Goal: Transaction & Acquisition: Purchase product/service

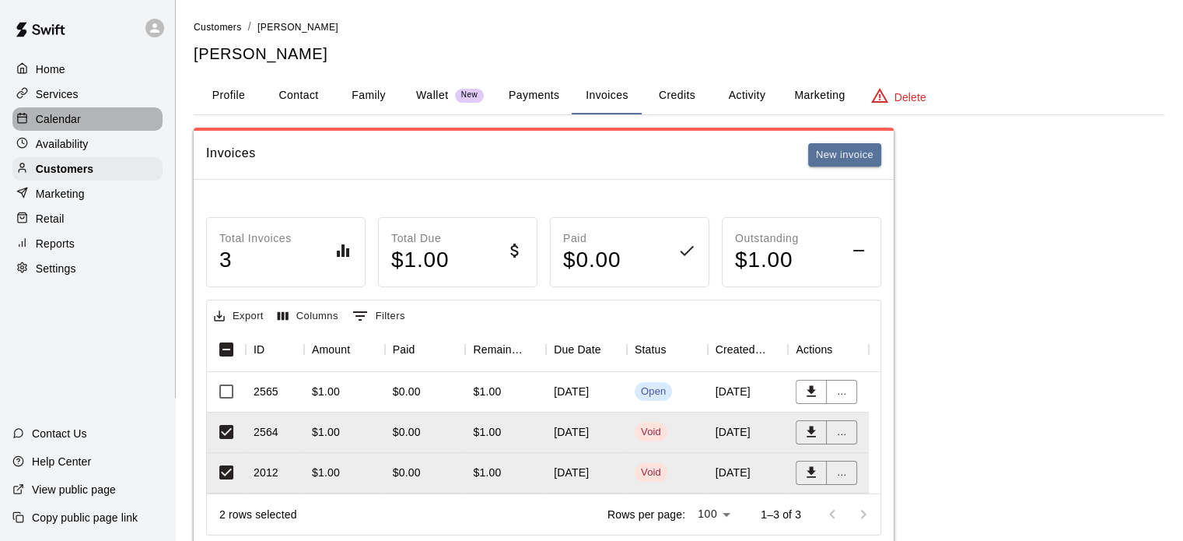
click at [54, 125] on p "Calendar" at bounding box center [58, 119] width 45 height 16
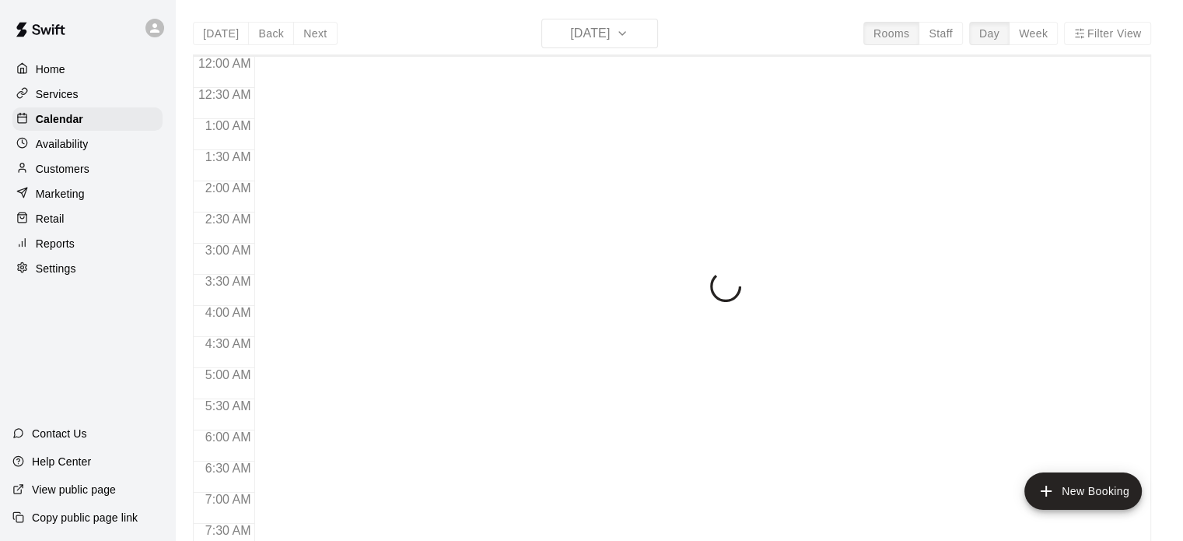
scroll to position [990, 0]
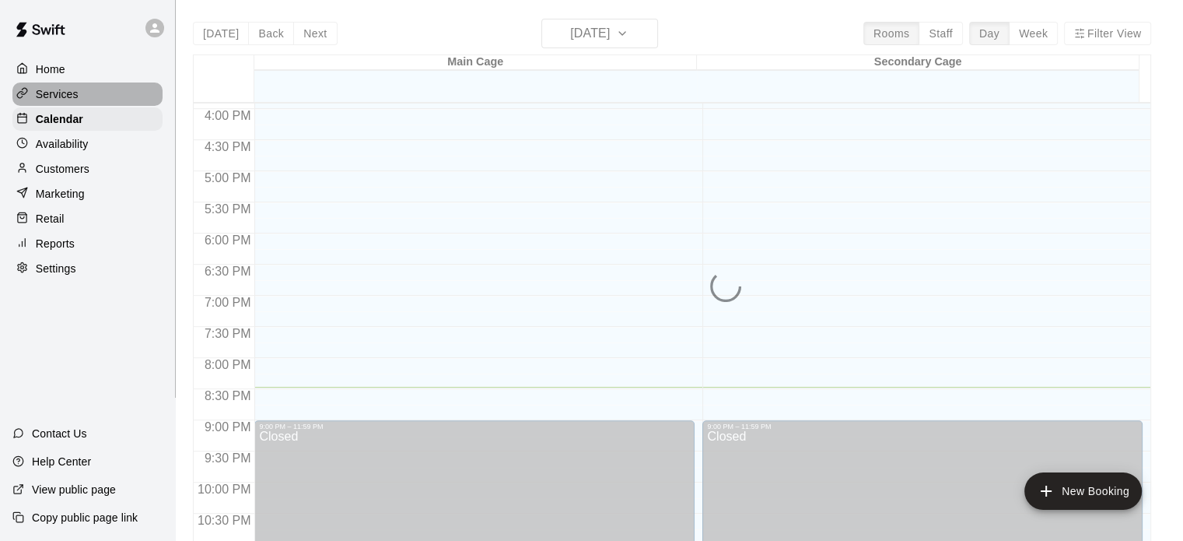
click at [53, 96] on p "Services" at bounding box center [57, 94] width 43 height 16
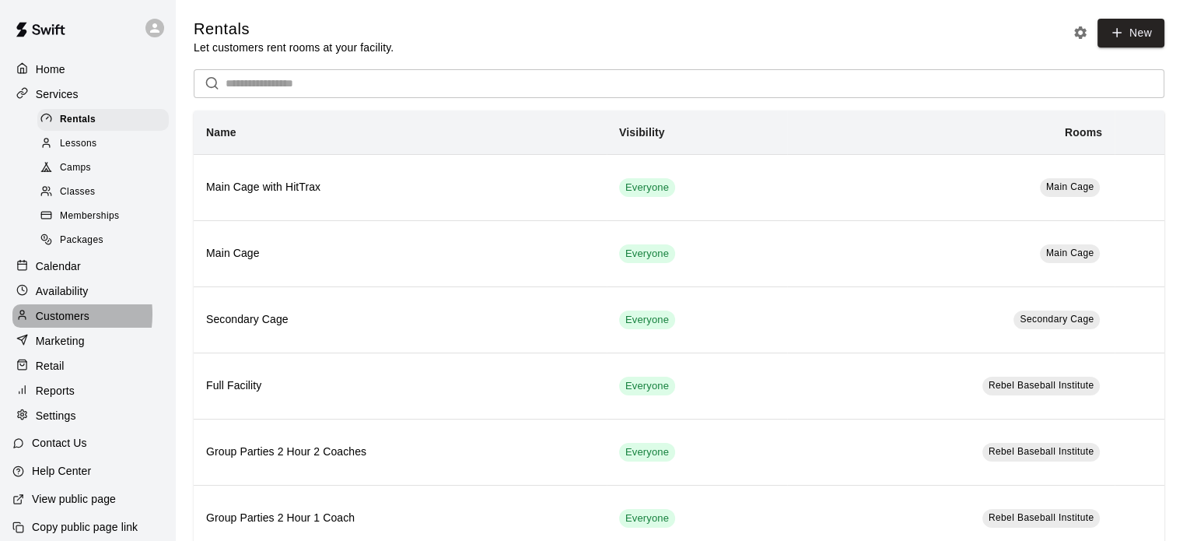
click at [47, 324] on p "Customers" at bounding box center [63, 316] width 54 height 16
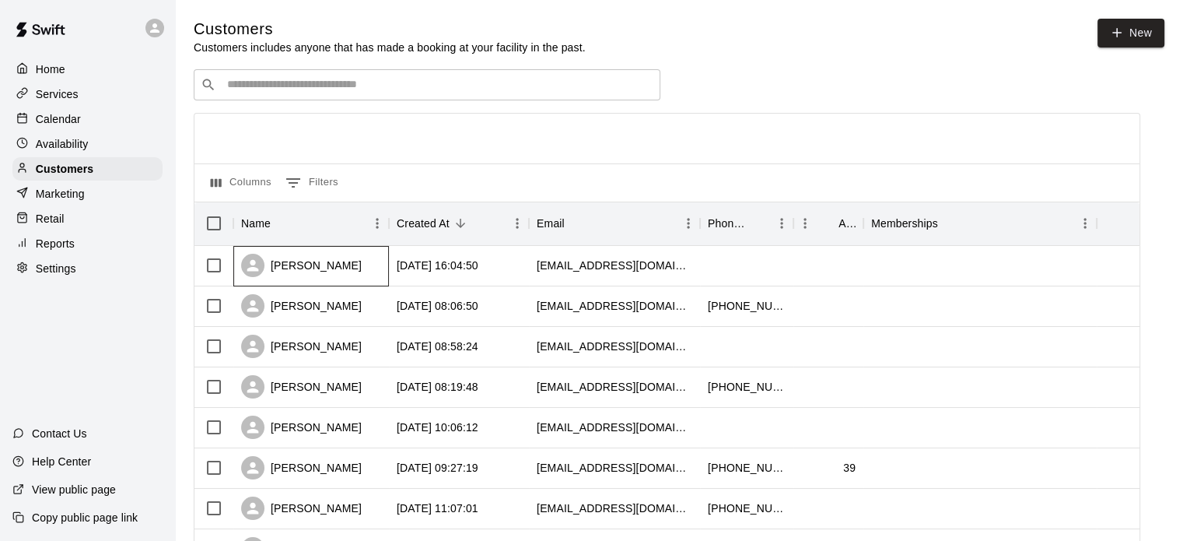
click at [306, 265] on div "[PERSON_NAME]" at bounding box center [301, 265] width 121 height 23
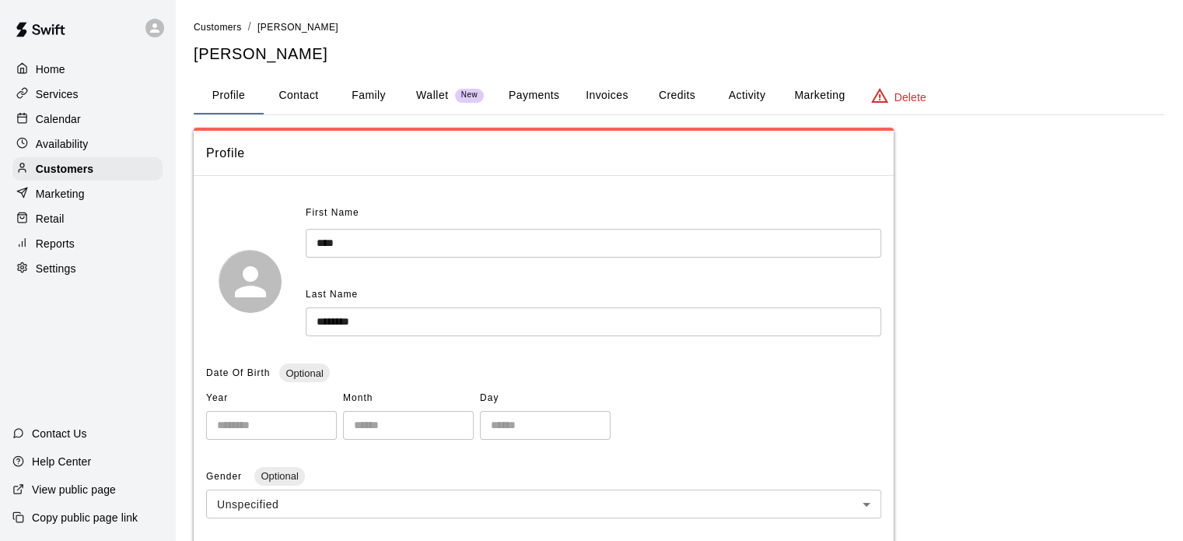
click at [600, 91] on button "Invoices" at bounding box center [607, 95] width 70 height 37
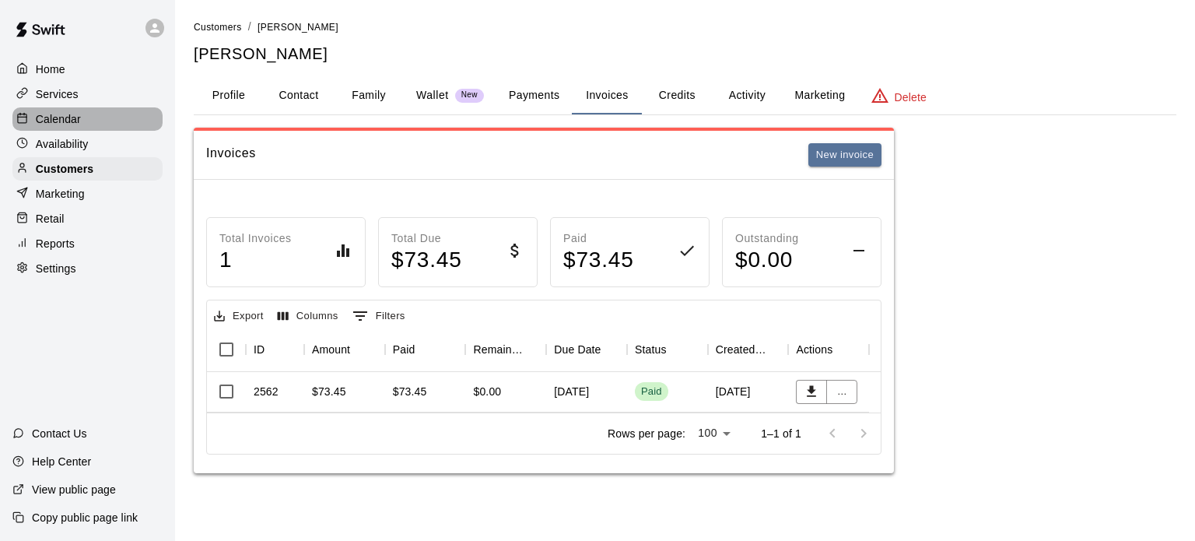
click at [51, 118] on p "Calendar" at bounding box center [58, 119] width 45 height 16
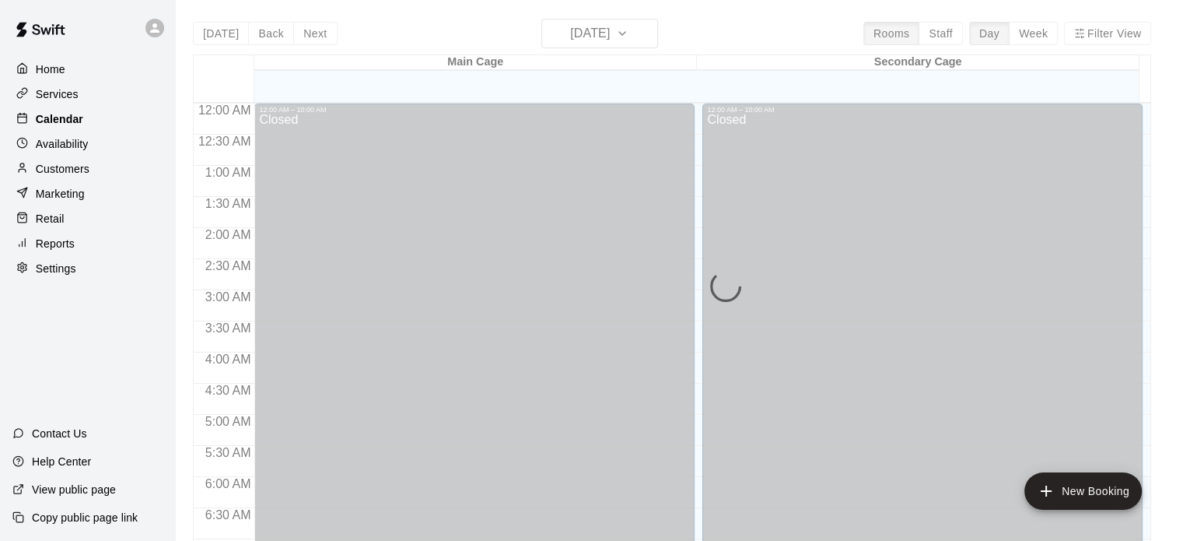
scroll to position [990, 0]
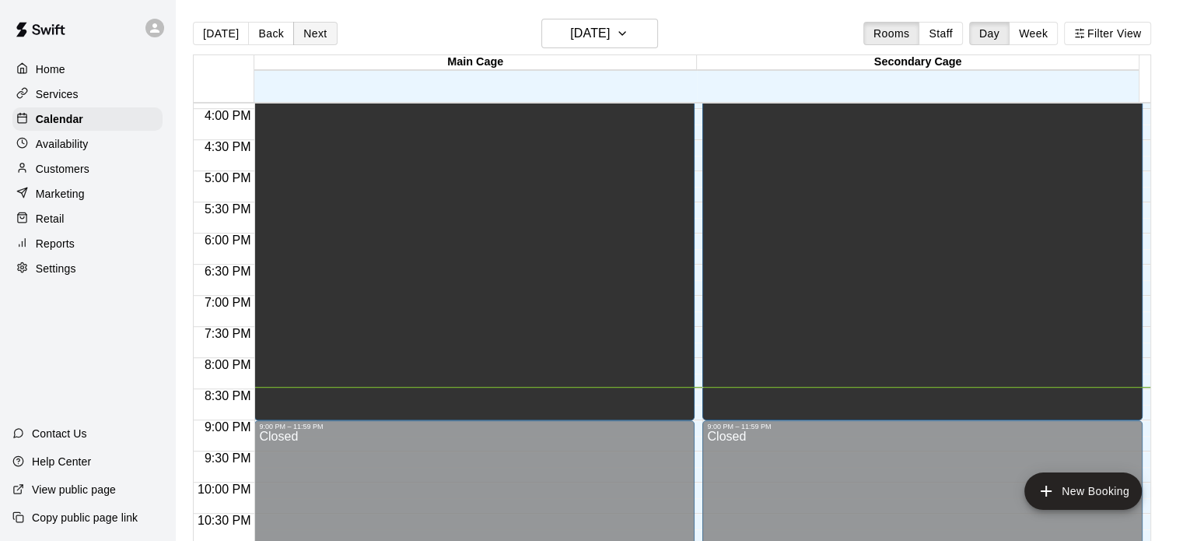
click at [317, 33] on button "Next" at bounding box center [315, 33] width 44 height 23
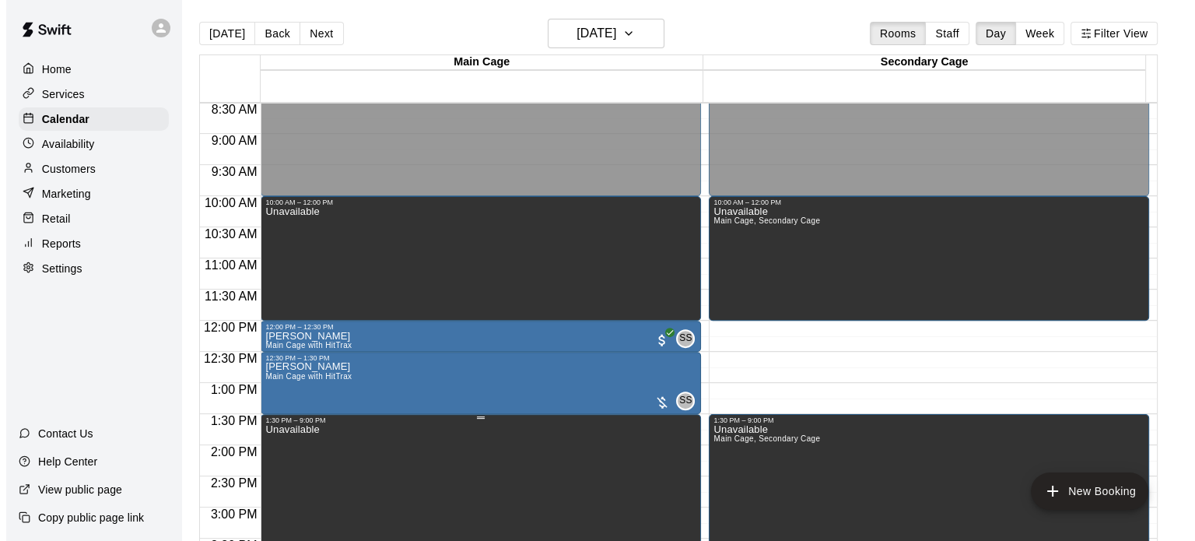
scroll to position [527, 0]
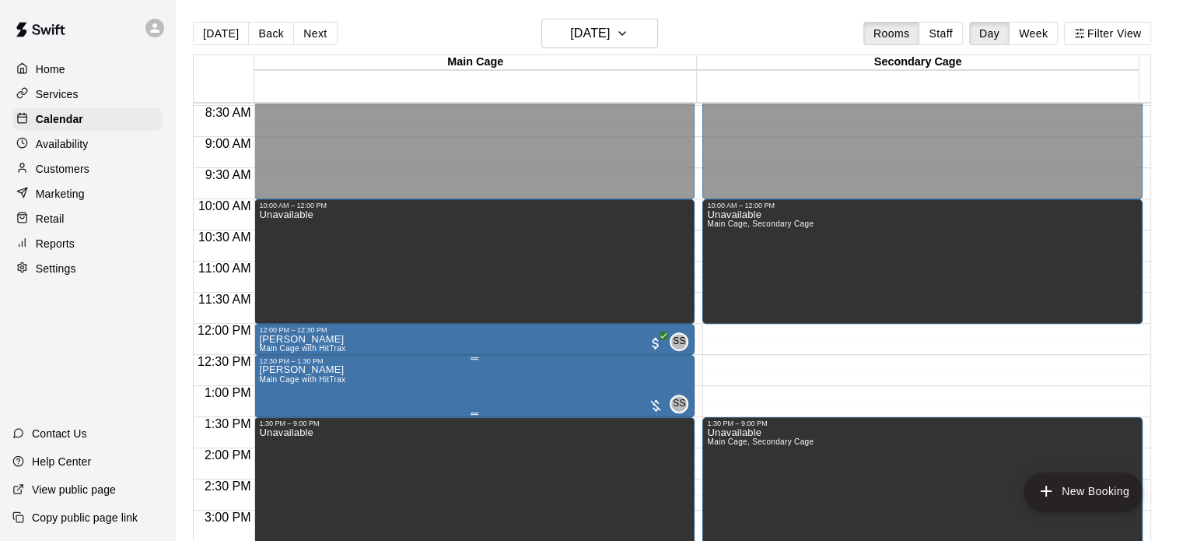
click at [652, 397] on div at bounding box center [656, 405] width 16 height 16
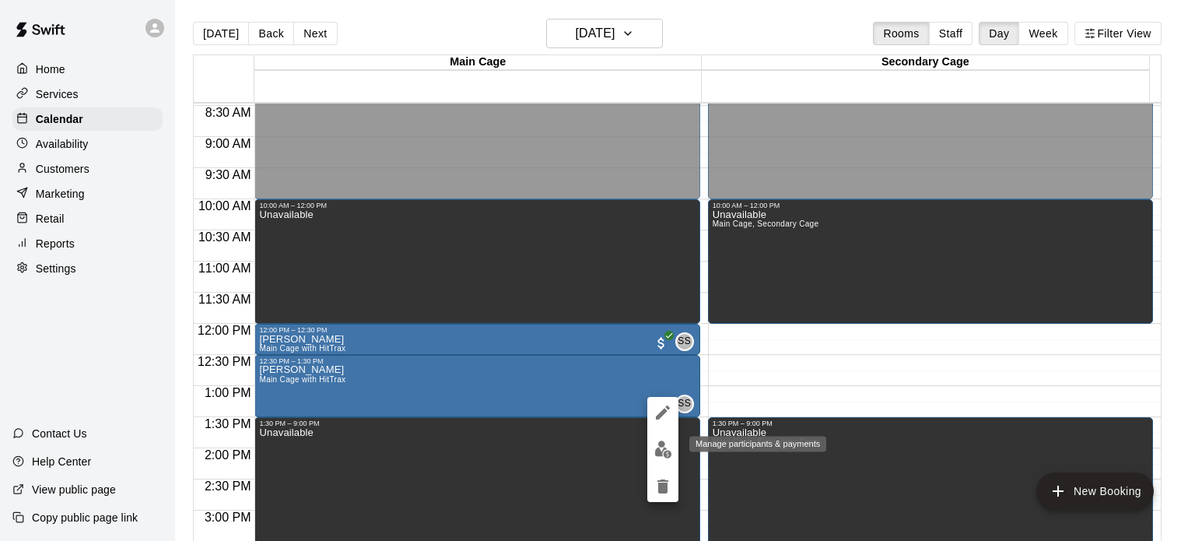
click at [656, 454] on img "edit" at bounding box center [663, 449] width 18 height 18
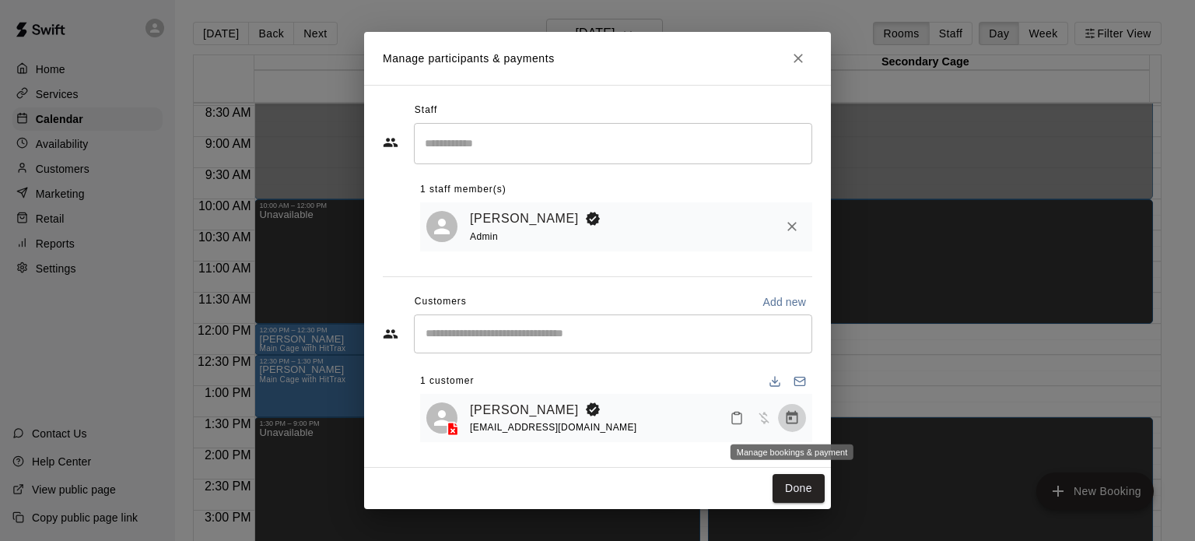
click at [790, 415] on icon "Manage bookings & payment" at bounding box center [792, 417] width 12 height 13
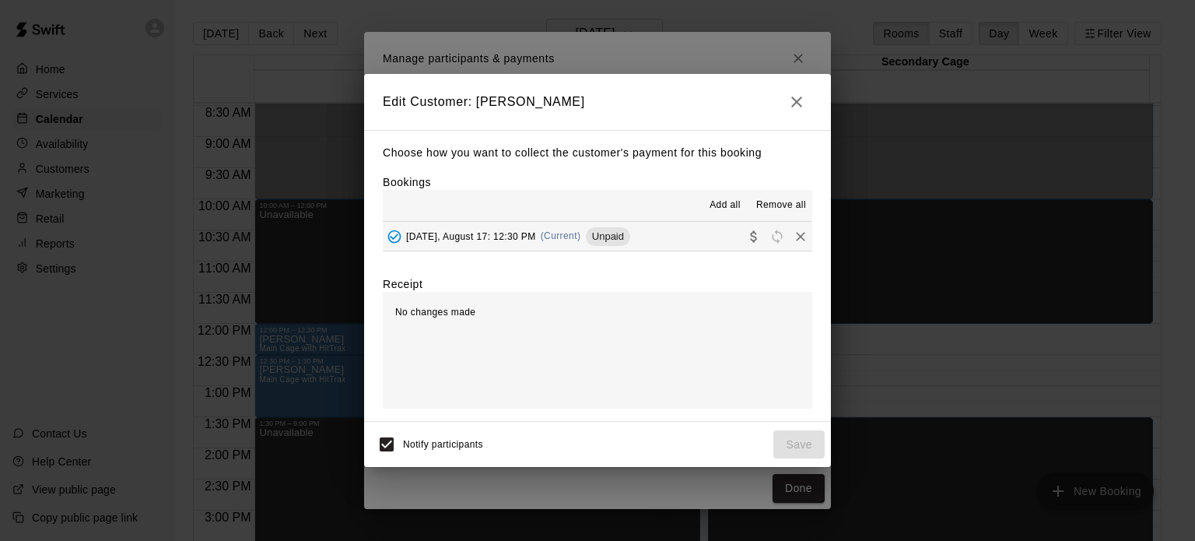
click at [501, 323] on div "No changes made" at bounding box center [597, 350] width 429 height 117
click at [460, 310] on div "No changes made" at bounding box center [597, 350] width 429 height 117
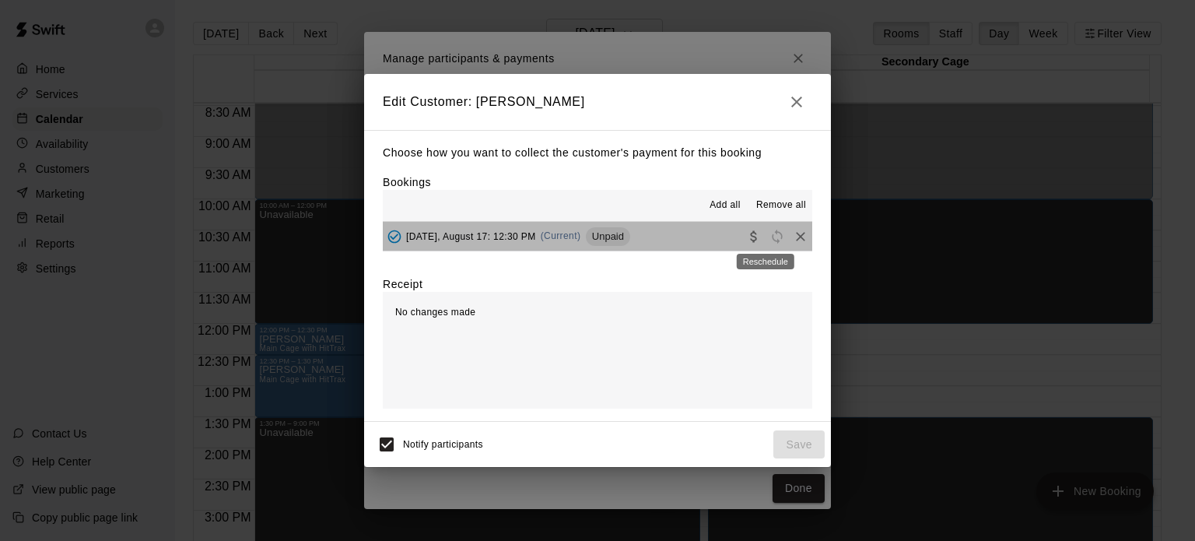
click at [765, 235] on span "Reschedule" at bounding box center [776, 235] width 23 height 12
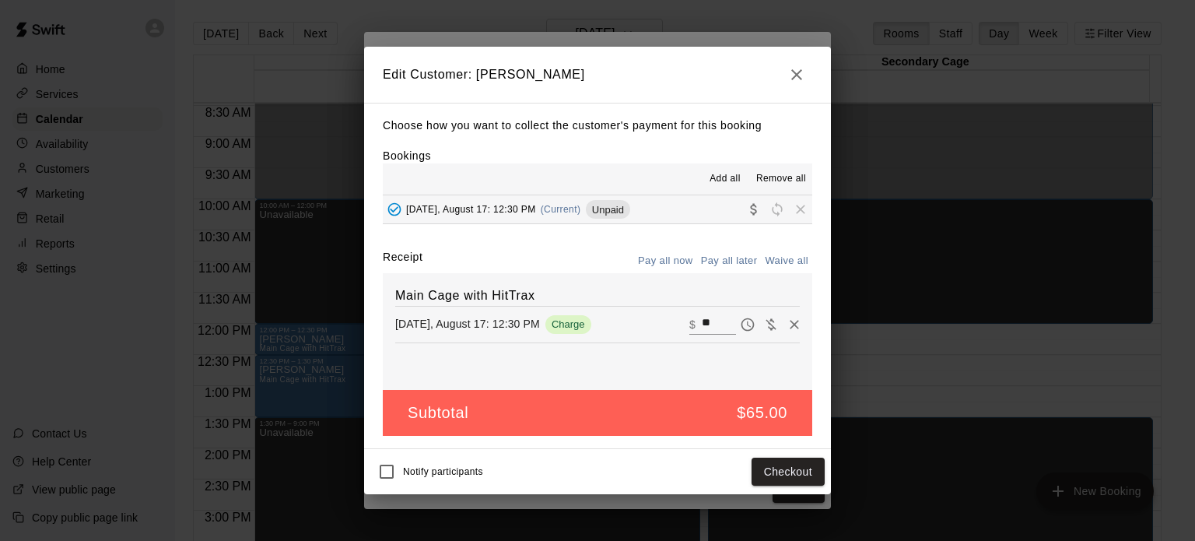
click at [590, 376] on div "Main Cage with HitTrax [DATE], August 17: 12:30 PM Charge ​ $ **" at bounding box center [597, 331] width 429 height 117
click at [791, 78] on icon "button" at bounding box center [796, 74] width 11 height 11
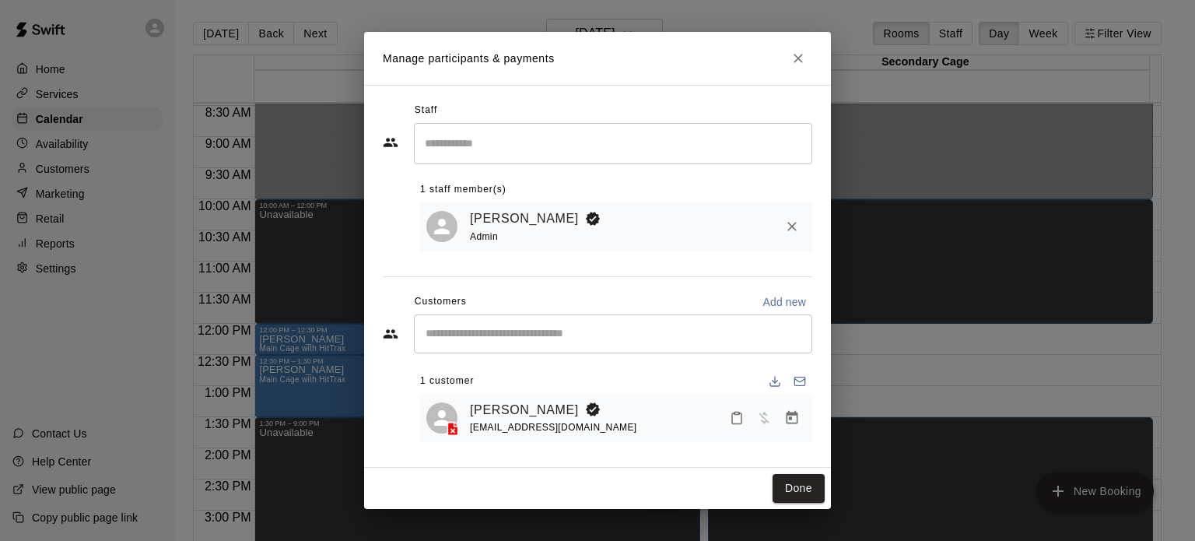
click at [799, 56] on icon "Close" at bounding box center [797, 58] width 9 height 9
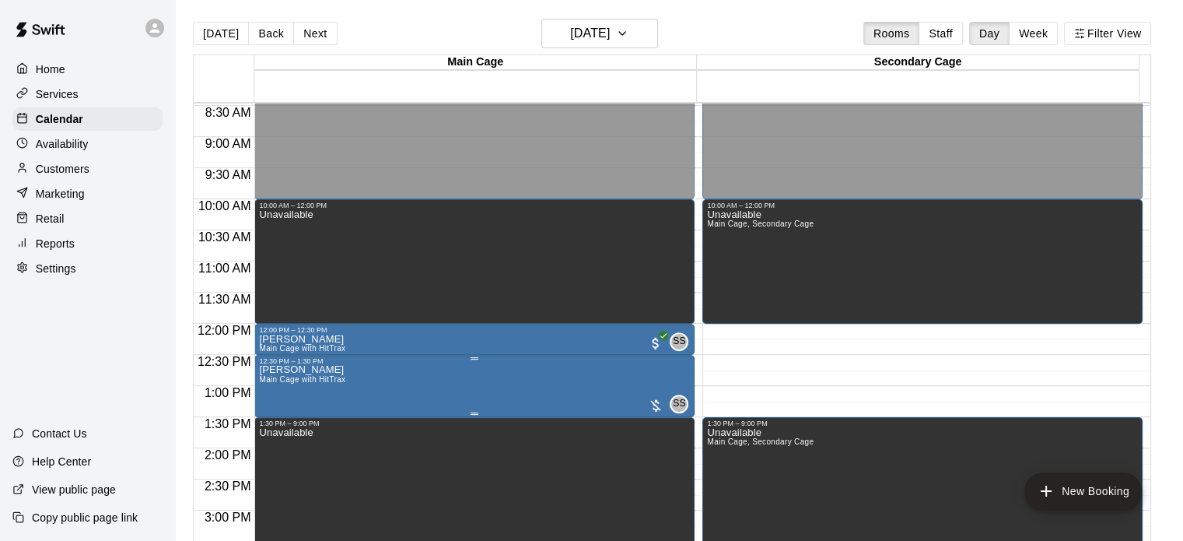
click at [649, 401] on div at bounding box center [656, 405] width 16 height 16
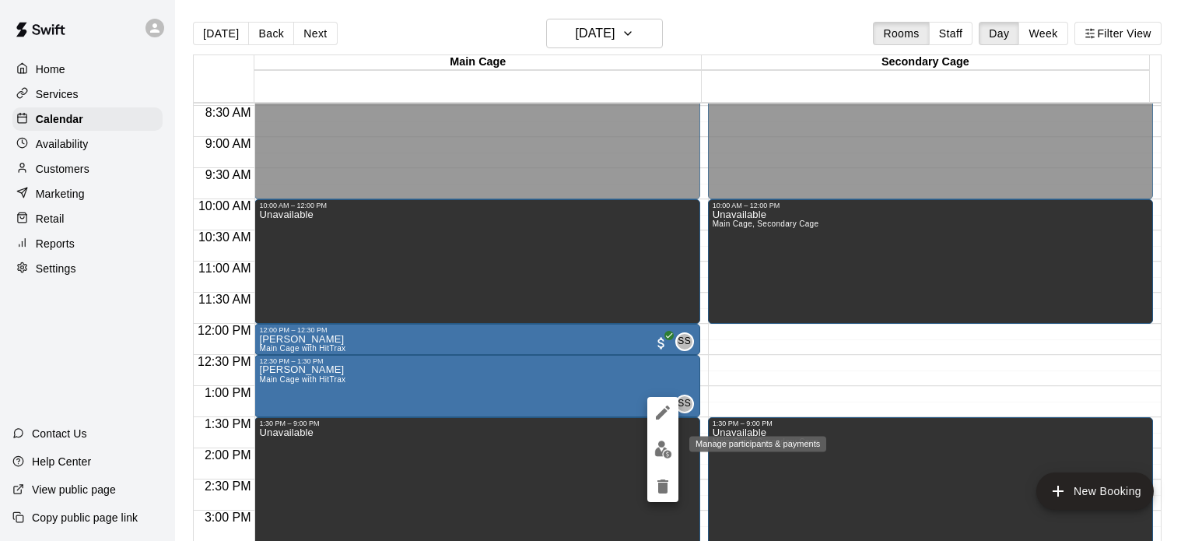
click at [662, 457] on img "edit" at bounding box center [663, 449] width 18 height 18
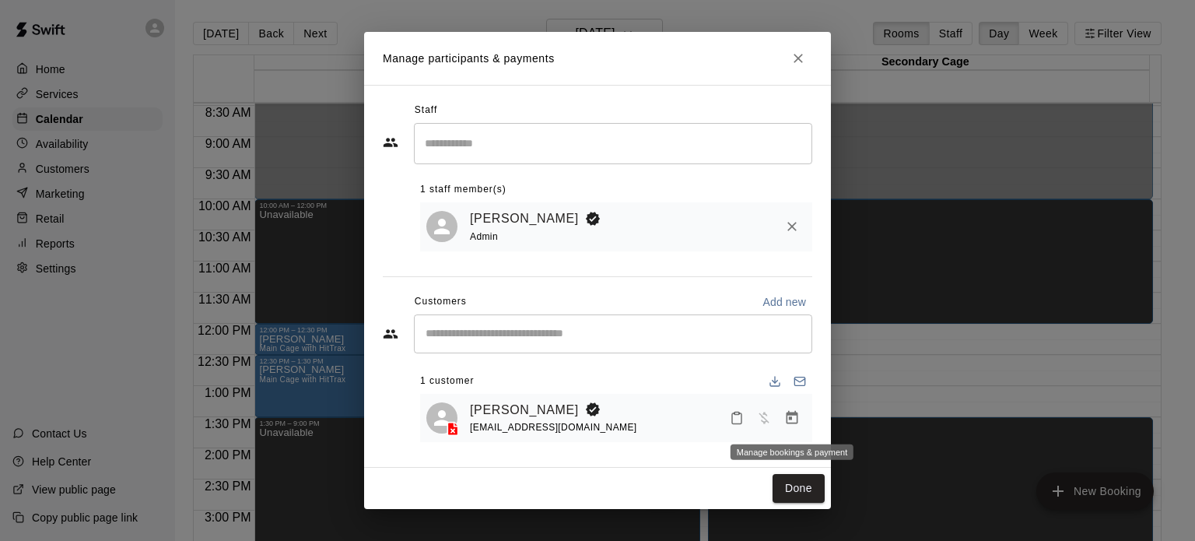
click at [795, 426] on button "Manage bookings & payment" at bounding box center [792, 418] width 28 height 28
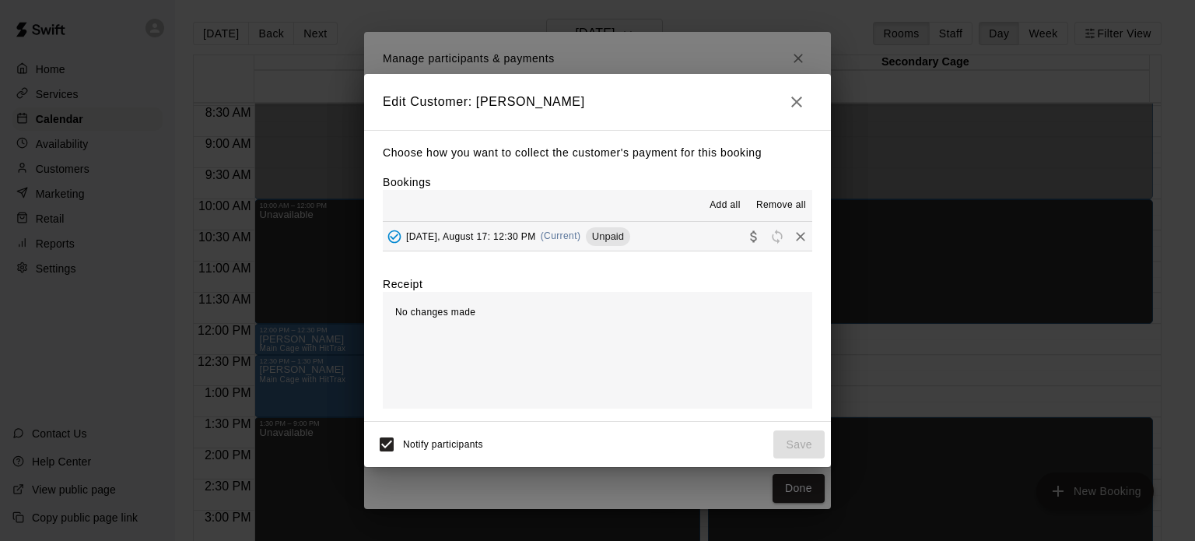
click at [614, 234] on span "Unpaid" at bounding box center [608, 236] width 44 height 12
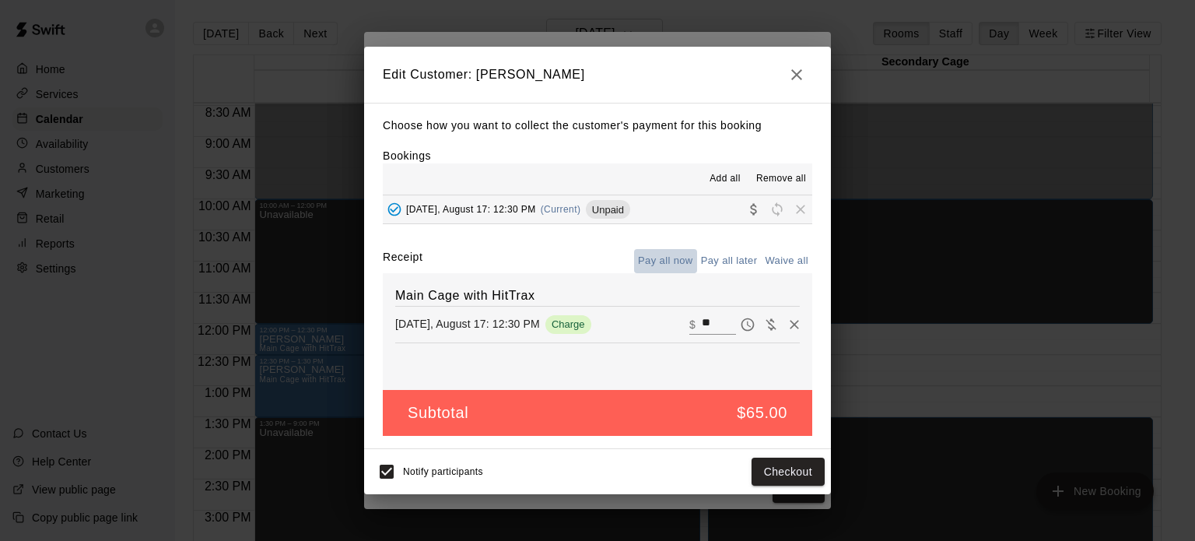
click at [658, 257] on button "Pay all now" at bounding box center [665, 261] width 63 height 24
click at [787, 469] on button "Checkout" at bounding box center [787, 471] width 73 height 29
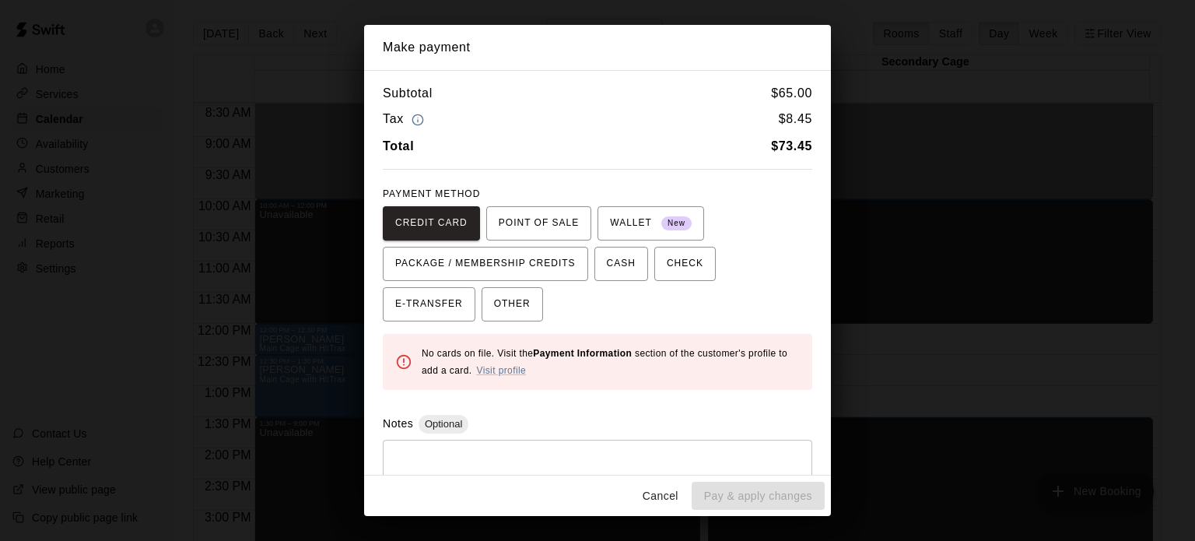
click at [665, 494] on button "Cancel" at bounding box center [660, 495] width 50 height 29
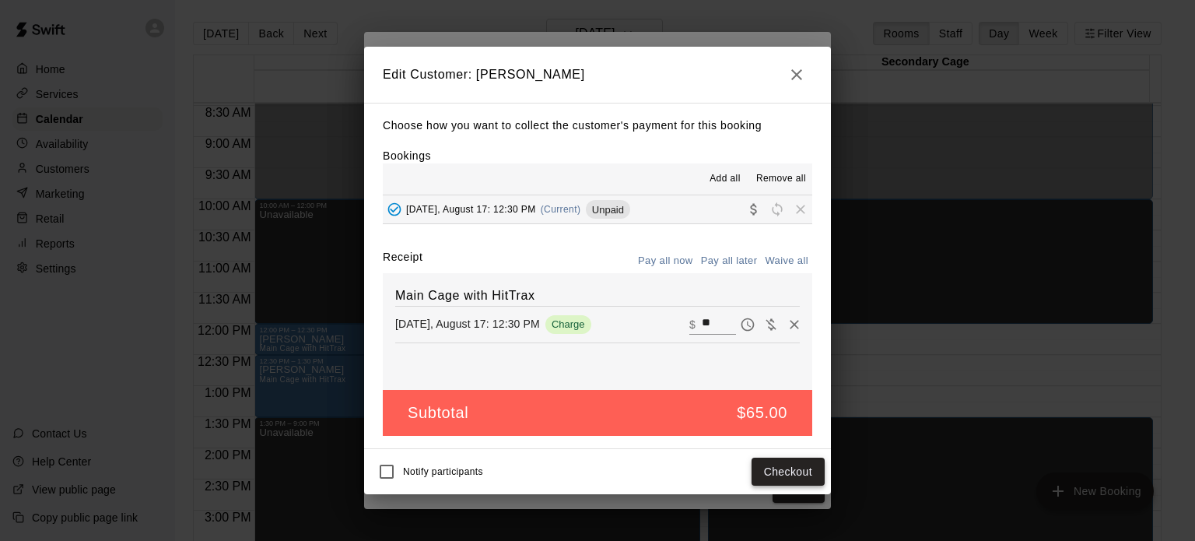
click at [779, 474] on button "Checkout" at bounding box center [787, 471] width 73 height 29
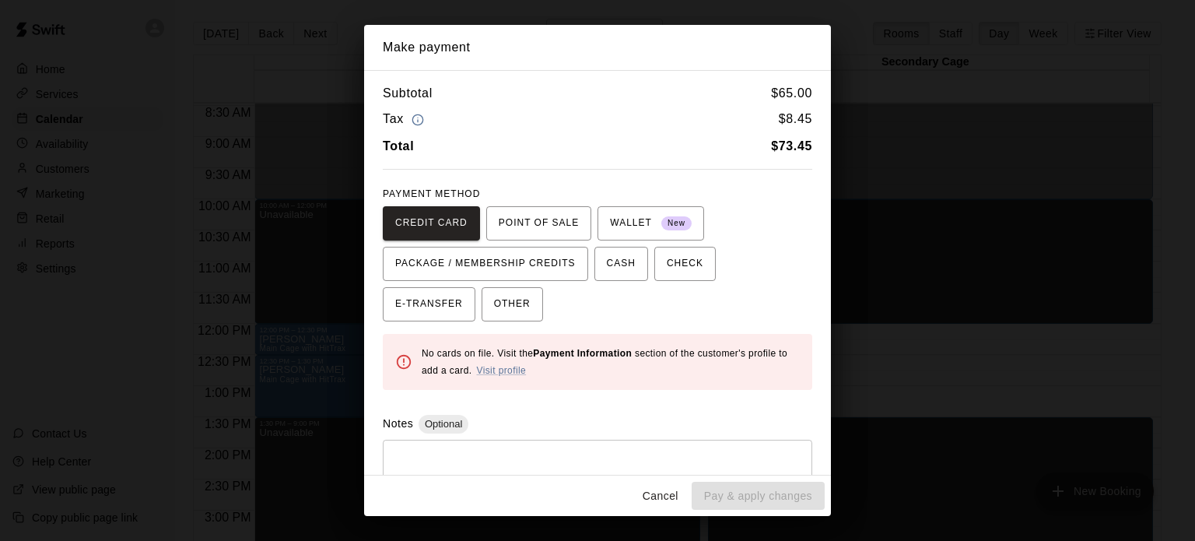
drag, startPoint x: 426, startPoint y: 306, endPoint x: 592, endPoint y: 319, distance: 166.1
click at [592, 319] on div "CREDIT CARD POINT OF SALE WALLET New PACKAGE / MEMBERSHIP CREDITS CASH CHECK E-…" at bounding box center [597, 263] width 429 height 115
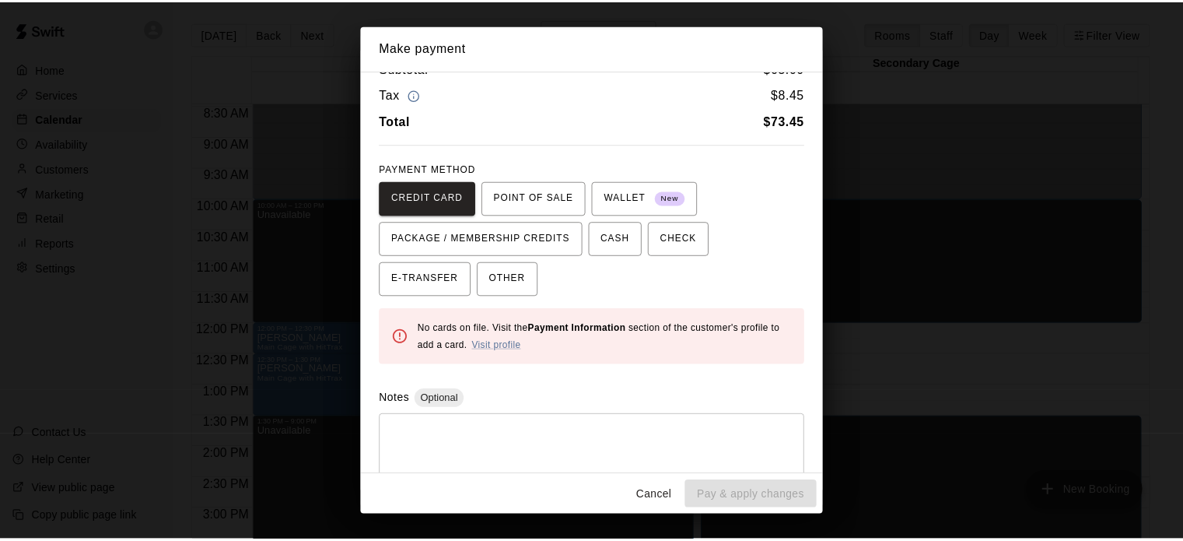
scroll to position [28, 0]
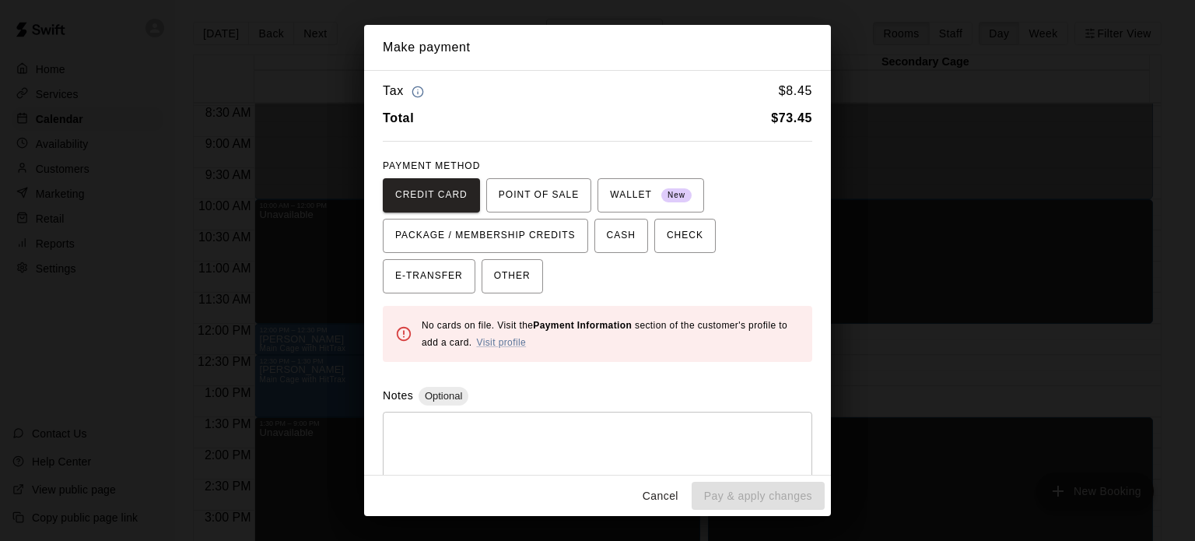
click at [327, 97] on div "Make payment Subtotal $ 65.00 Tax $ 8.45 Total $ 73.45 PAYMENT METHOD CREDIT CA…" at bounding box center [597, 270] width 1195 height 541
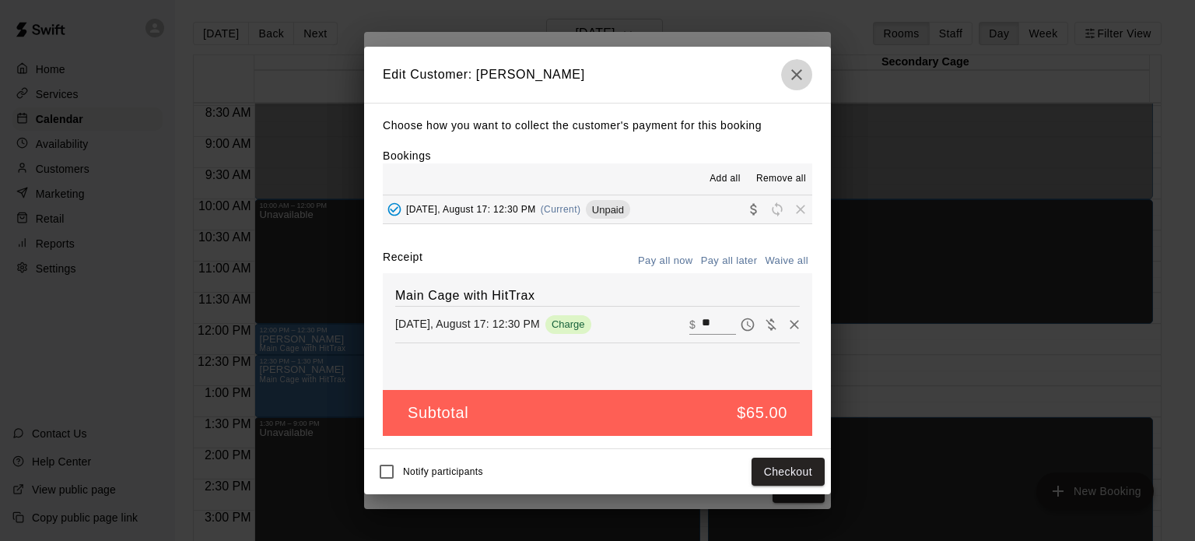
click at [801, 74] on icon "button" at bounding box center [796, 74] width 19 height 19
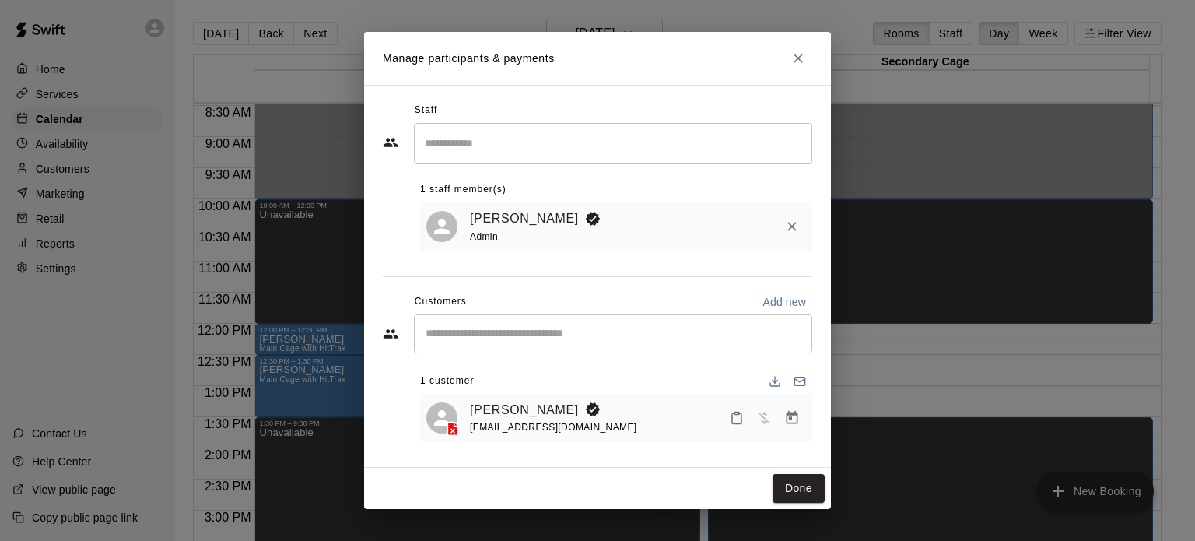
click at [802, 57] on icon "Close" at bounding box center [798, 59] width 16 height 16
